Goal: Transaction & Acquisition: Purchase product/service

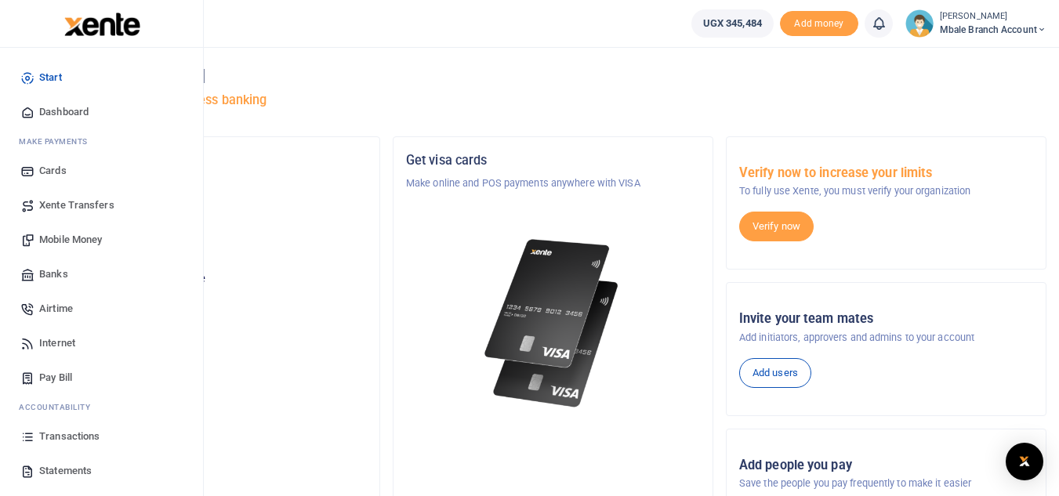
click at [57, 233] on span "Mobile Money" at bounding box center [70, 240] width 63 height 16
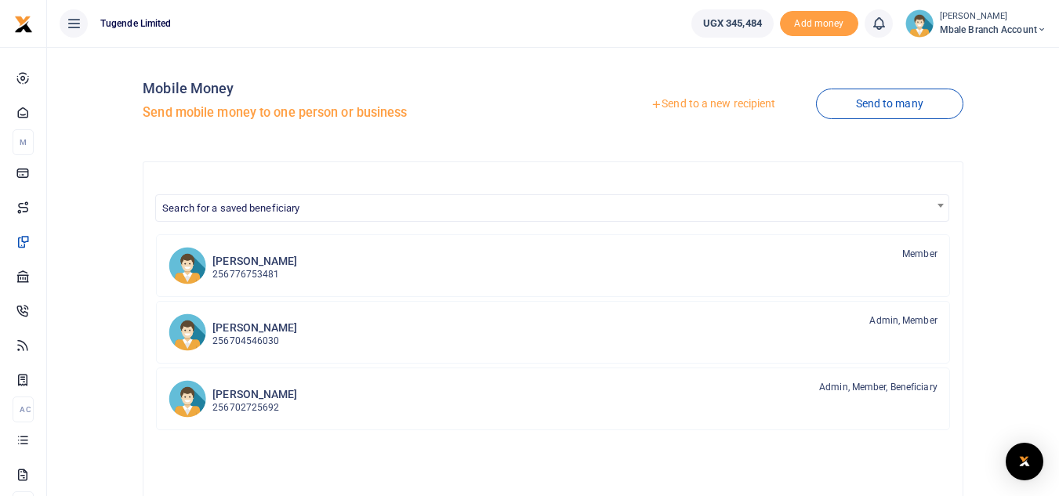
click at [726, 106] on link "Send to a new recipient" at bounding box center [713, 104] width 205 height 28
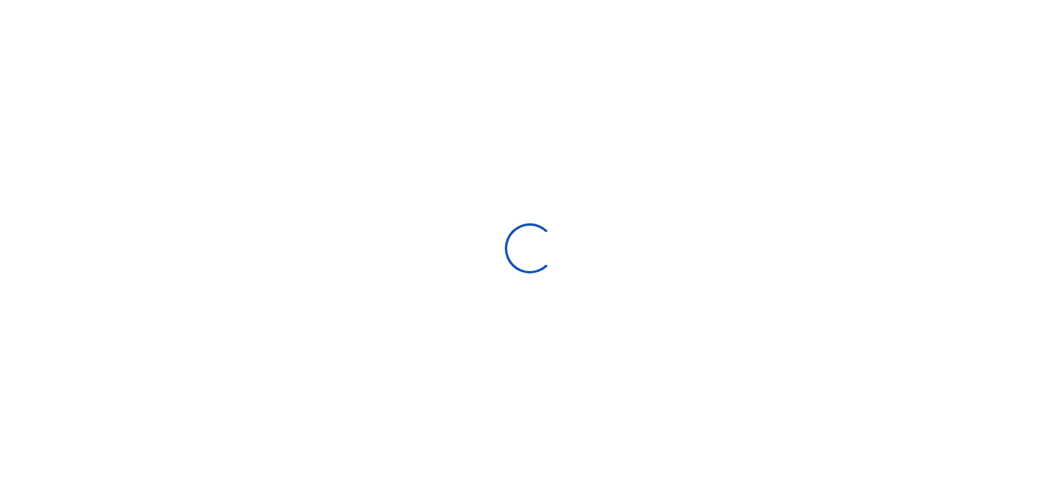
select select "Loading bundles"
select select
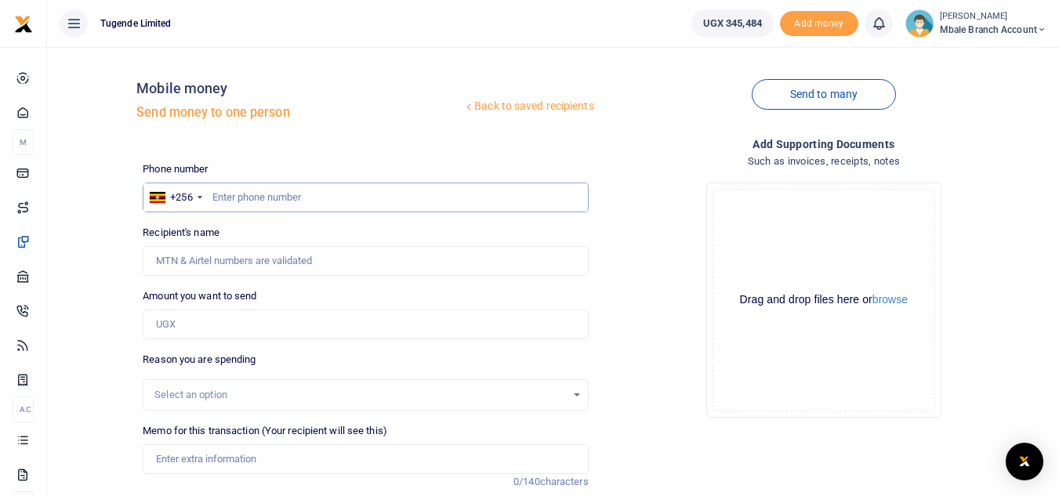
click at [314, 197] on input "text" at bounding box center [365, 198] width 445 height 30
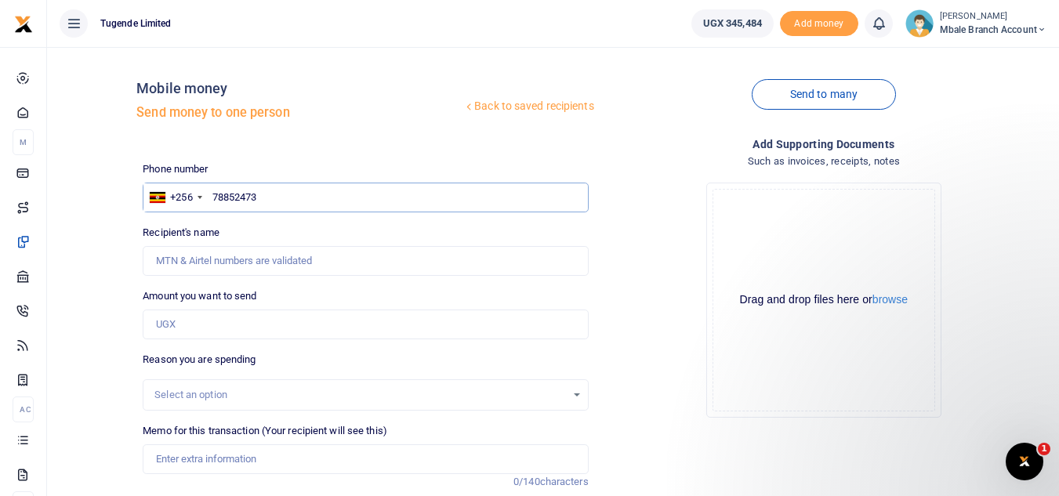
type input "788524737"
type input "Elizabeth Namagembe"
type input "788524737"
click at [264, 329] on input "Amount you want to send" at bounding box center [365, 325] width 445 height 30
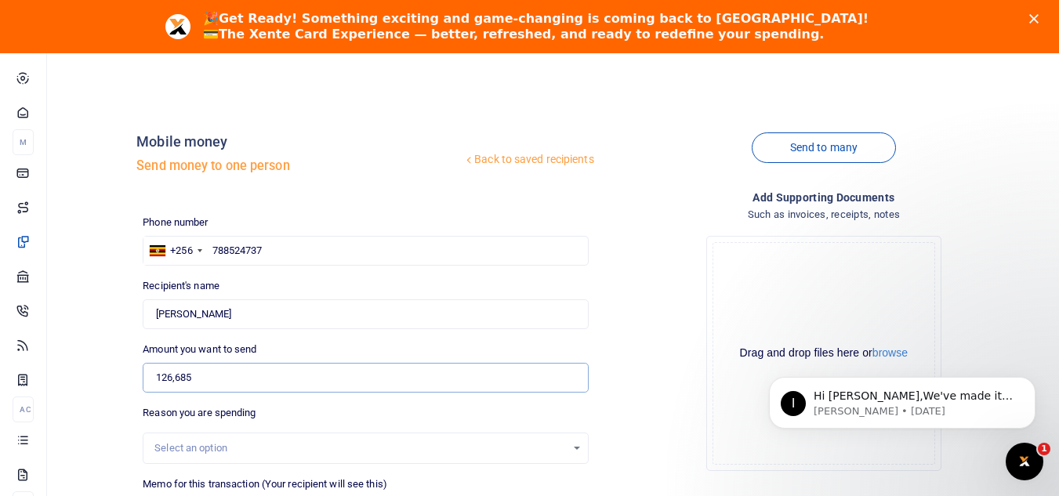
type input "126,685"
click at [579, 447] on div "Select an option" at bounding box center [366, 448] width 444 height 17
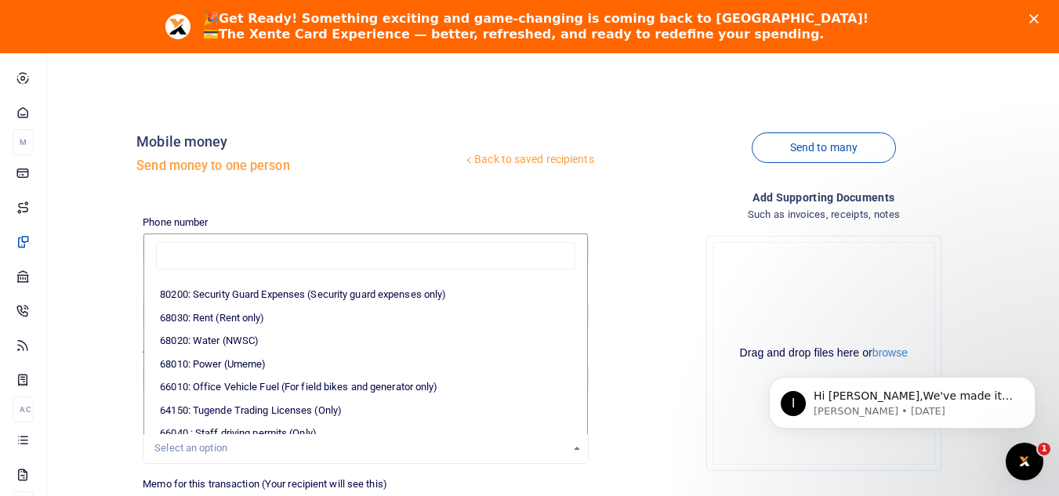
scroll to position [278, 0]
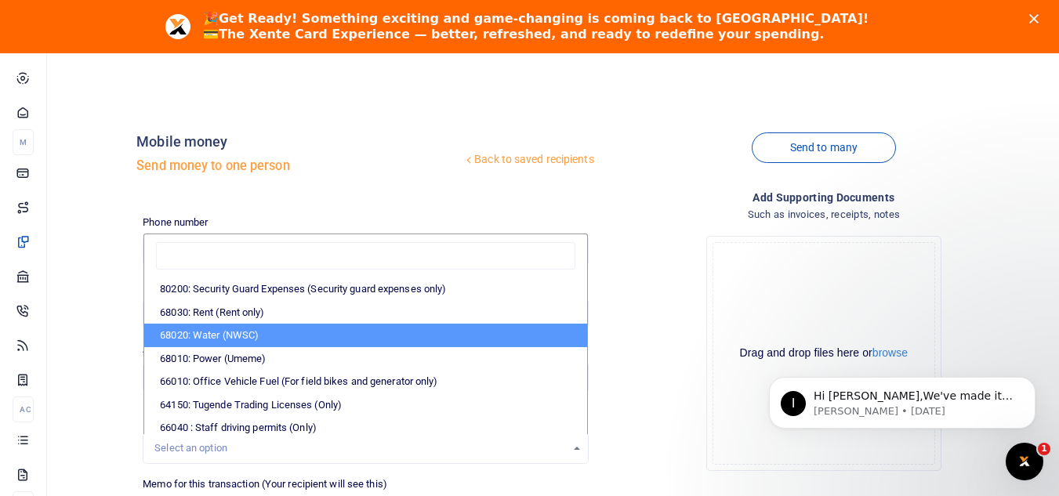
click at [293, 331] on li "68020: Water (NWSC)" at bounding box center [365, 336] width 442 height 24
select select "38"
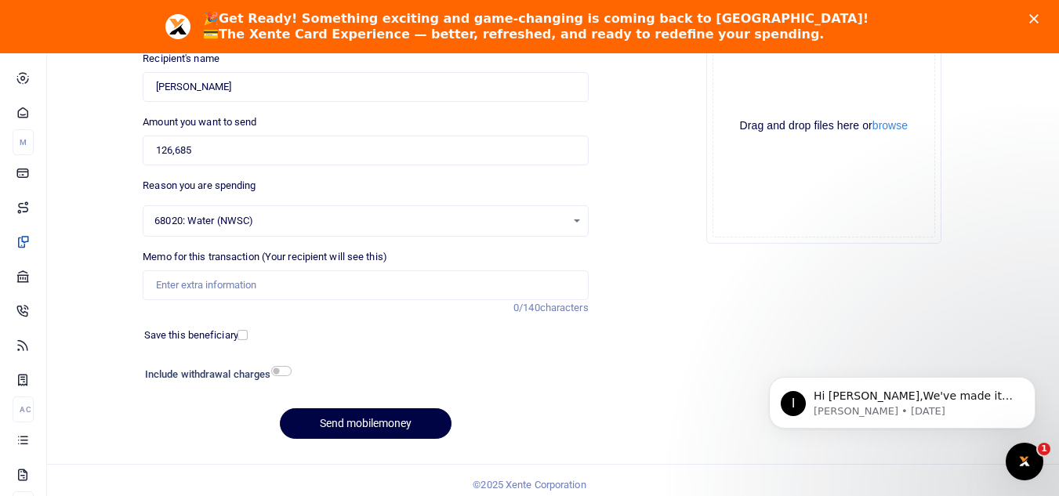
scroll to position [236, 0]
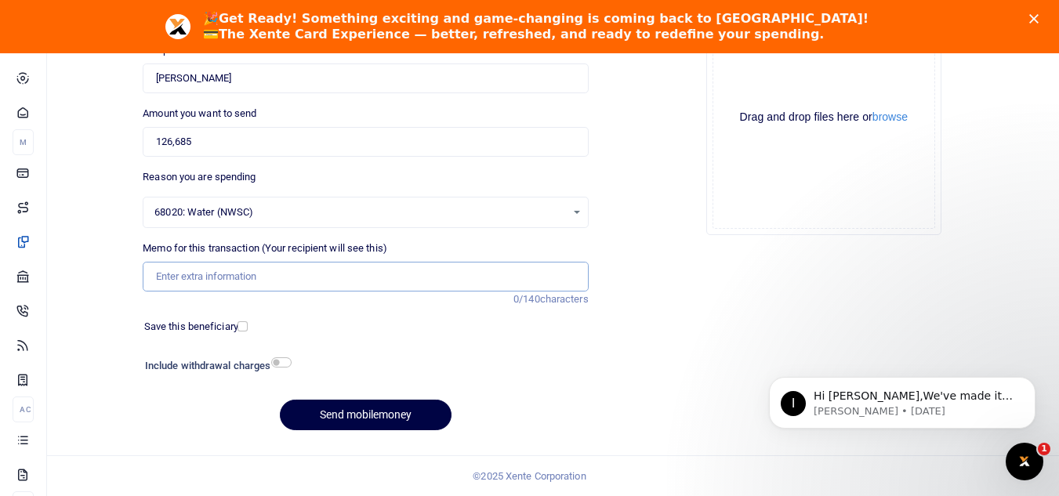
click at [271, 276] on input "Memo for this transaction (Your recipient will see this)" at bounding box center [365, 277] width 445 height 30
paste input "TLUG-016191"
click at [185, 275] on input "TLUG-016191" at bounding box center [365, 277] width 445 height 30
type input "TLUG016191"
click at [380, 416] on button "Send mobilemoney" at bounding box center [366, 415] width 172 height 31
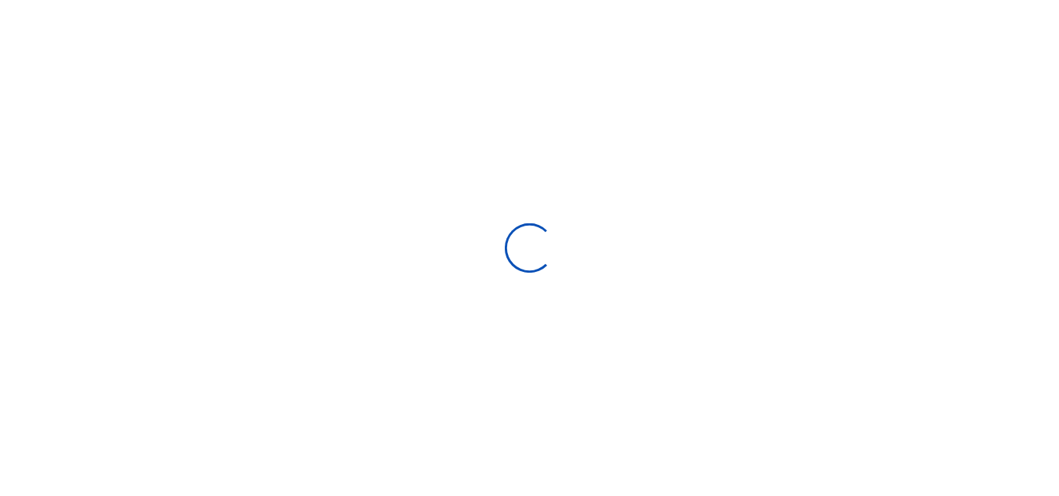
scroll to position [183, 0]
select select "Loading bundles"
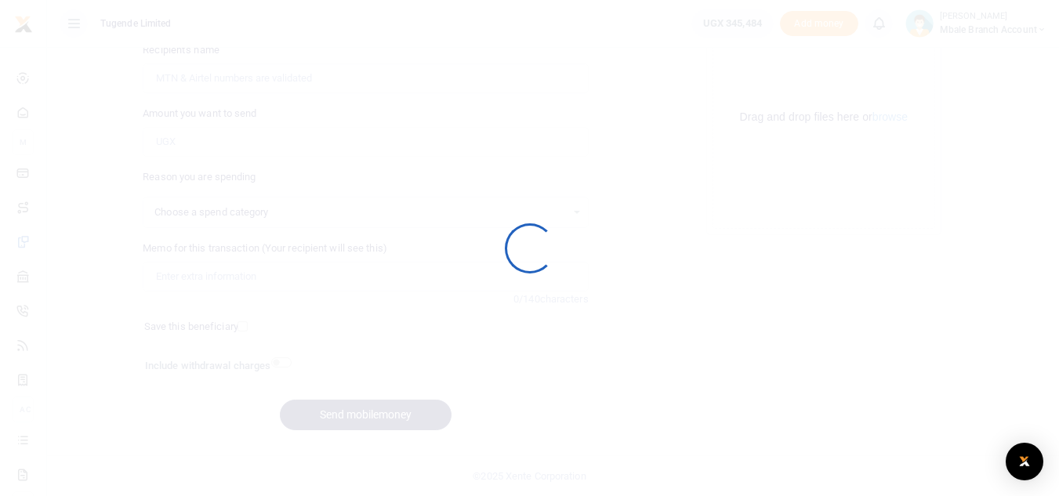
select select
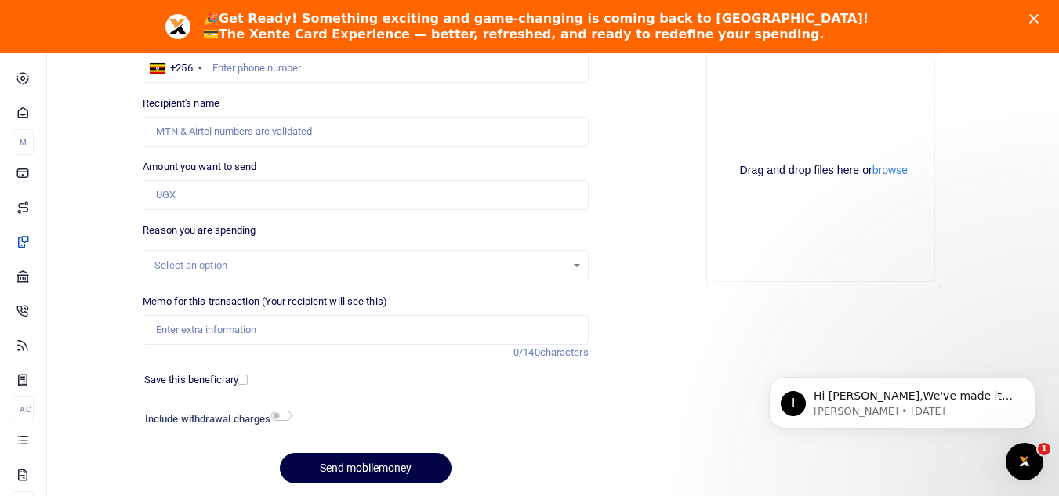
scroll to position [0, 0]
